Goal: Task Accomplishment & Management: Manage account settings

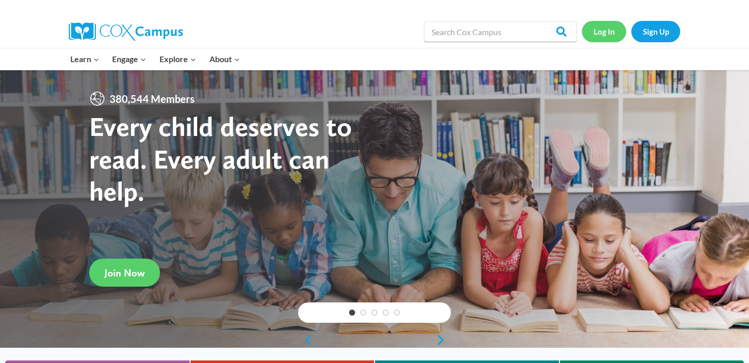
click at [600, 33] on link "Log In" at bounding box center [604, 31] width 44 height 21
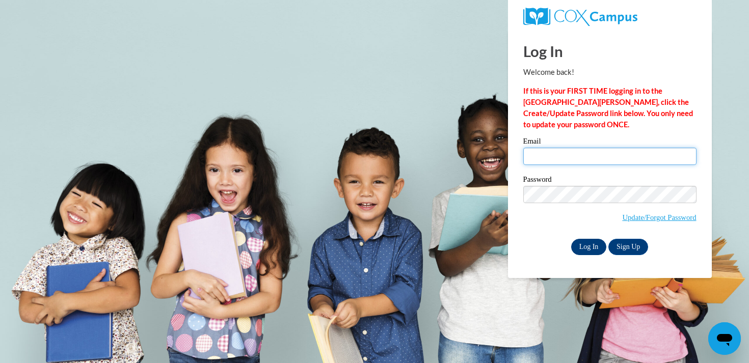
type input "[EMAIL_ADDRESS][DOMAIN_NAME]"
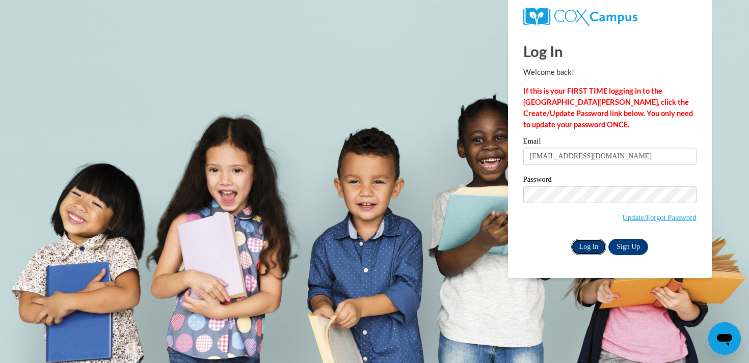
click at [591, 243] on input "Log In" at bounding box center [589, 247] width 36 height 16
click at [581, 245] on input "Log In" at bounding box center [589, 247] width 36 height 16
click at [586, 251] on input "Log In" at bounding box center [589, 247] width 36 height 16
